Goal: Book appointment/travel/reservation

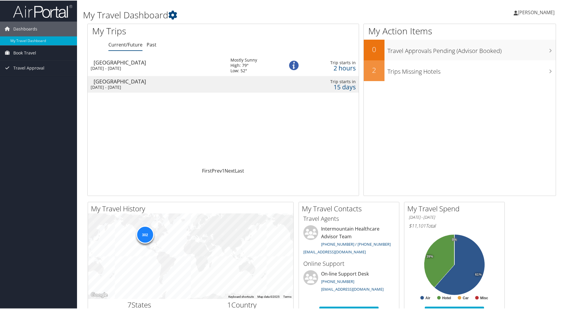
click at [106, 64] on div "Denver" at bounding box center [159, 61] width 131 height 5
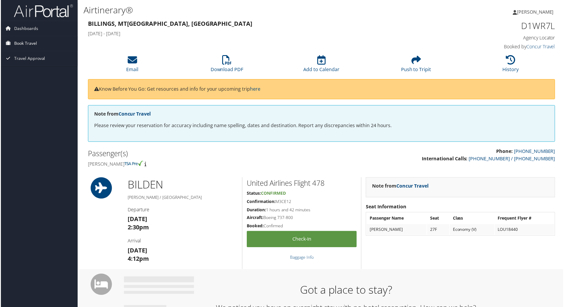
click at [25, 43] on span "Book Travel" at bounding box center [24, 43] width 23 height 15
click at [28, 64] on link "Book/Manage Online Trips" at bounding box center [38, 64] width 77 height 9
click at [17, 61] on link "Book/Manage Online Trips" at bounding box center [38, 64] width 77 height 9
